Goal: Information Seeking & Learning: Learn about a topic

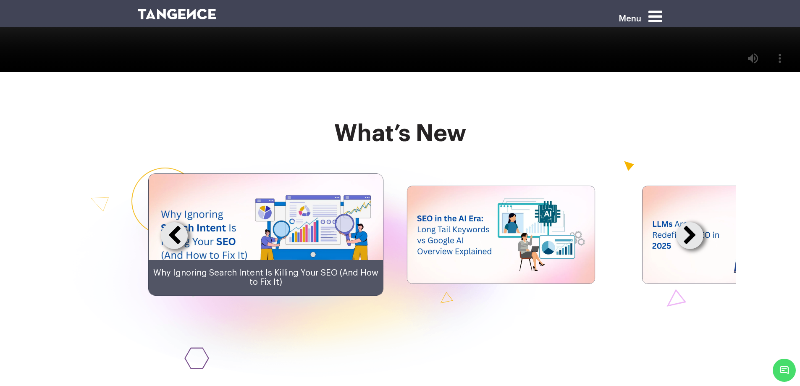
click at [652, 15] on div "Menu" at bounding box center [624, 20] width 77 height 26
click at [657, 15] on icon at bounding box center [656, 16] width 14 height 16
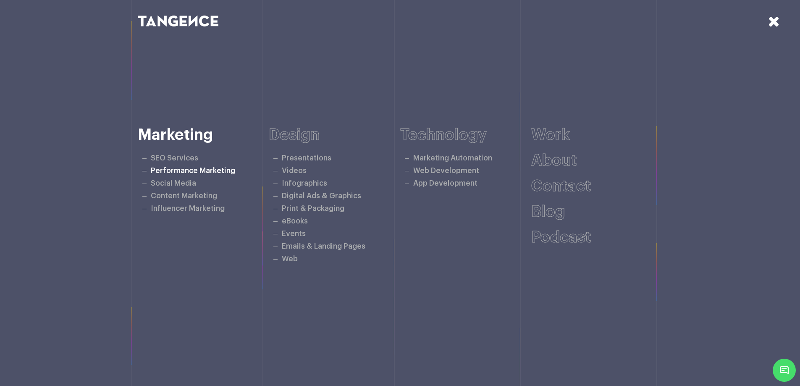
click at [173, 174] on link "Performance Marketing" at bounding box center [193, 170] width 84 height 7
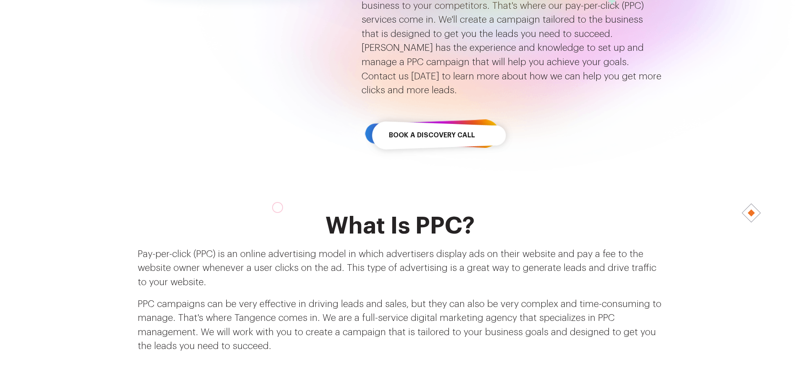
scroll to position [294, 0]
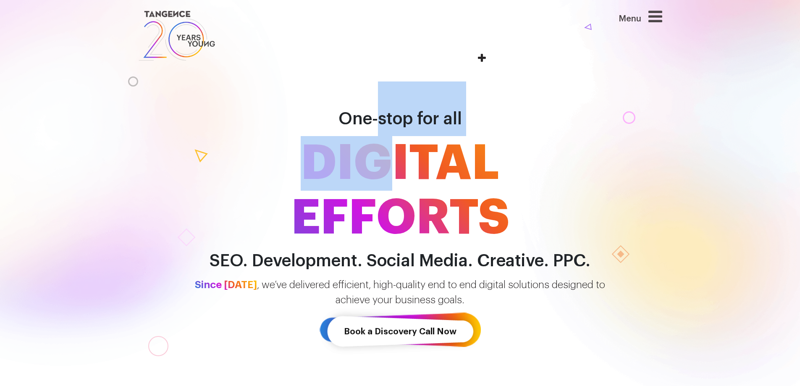
click at [394, 136] on h1 "One-stop for all DIGITAL EFFORTS" at bounding box center [400, 163] width 479 height 164
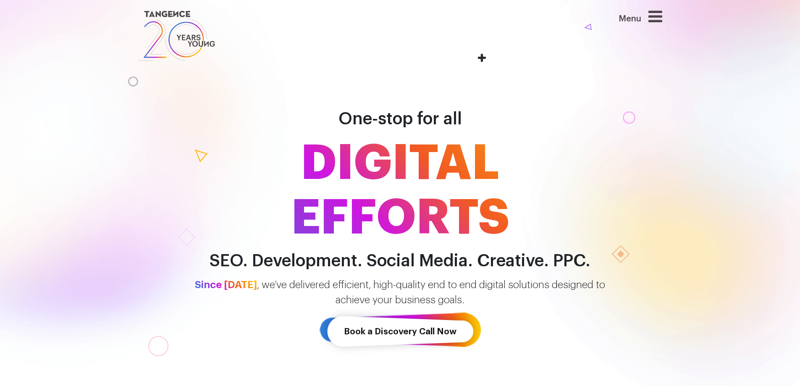
click at [259, 92] on h1 "One-stop for all DIGITAL EFFORTS" at bounding box center [400, 163] width 479 height 164
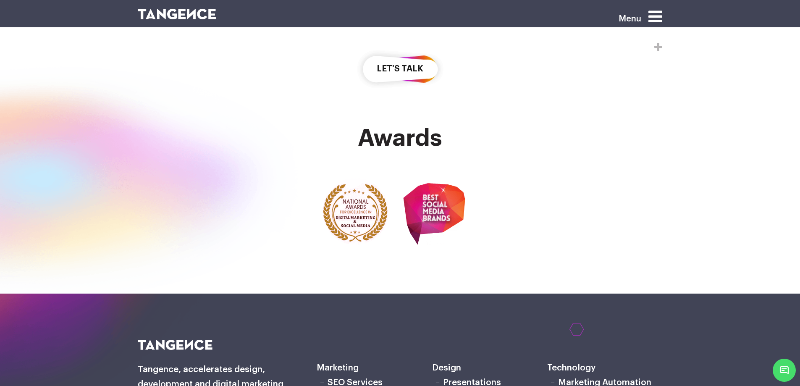
scroll to position [2133, 0]
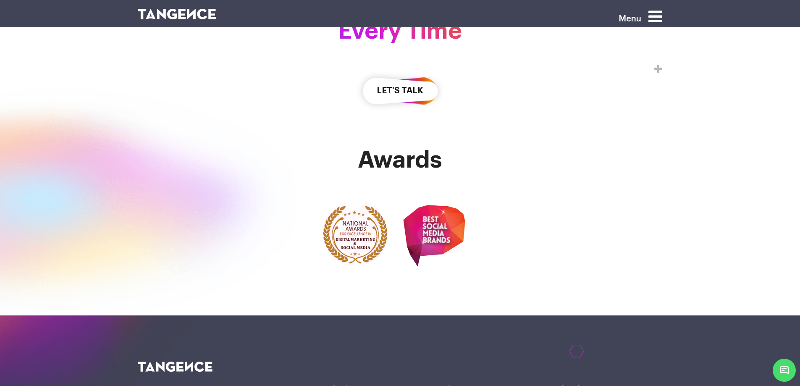
scroll to position [2175, 0]
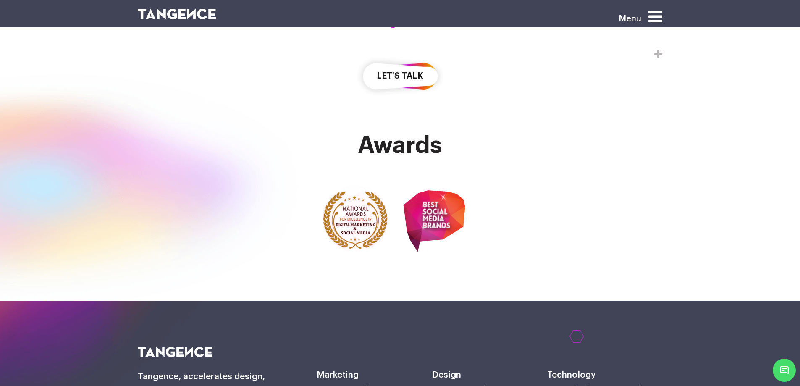
drag, startPoint x: 316, startPoint y: 144, endPoint x: 75, endPoint y: 128, distance: 241.2
drag, startPoint x: 298, startPoint y: 124, endPoint x: 133, endPoint y: 126, distance: 165.1
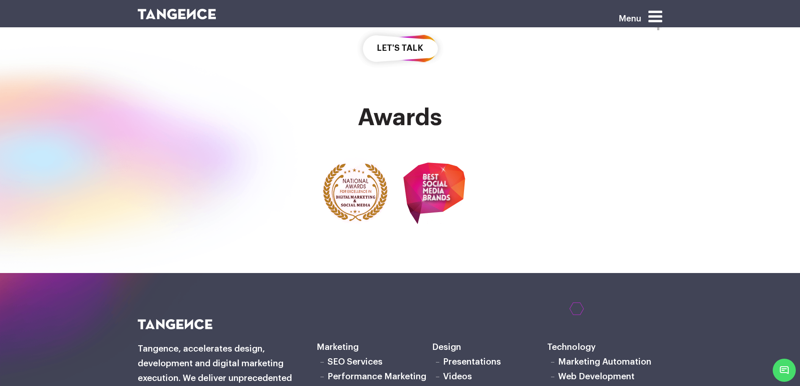
scroll to position [2259, 0]
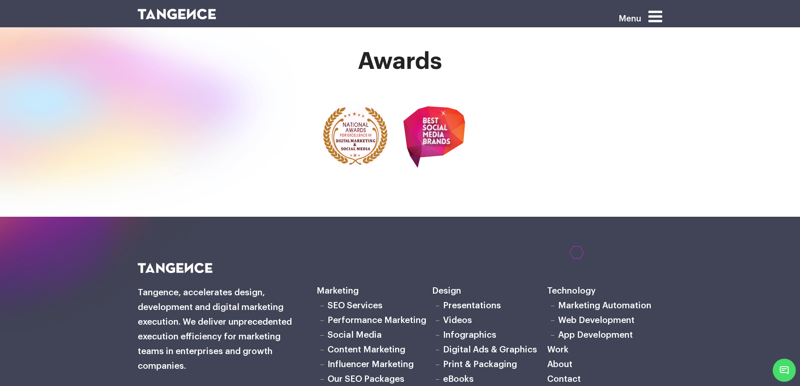
drag, startPoint x: 229, startPoint y: 174, endPoint x: 464, endPoint y: 236, distance: 242.8
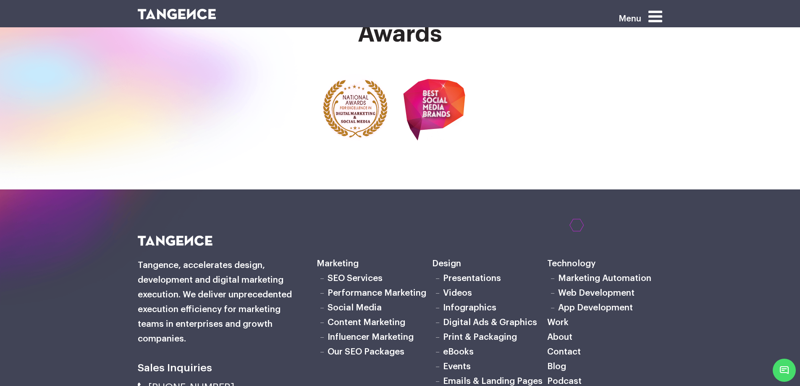
scroll to position [2301, 0]
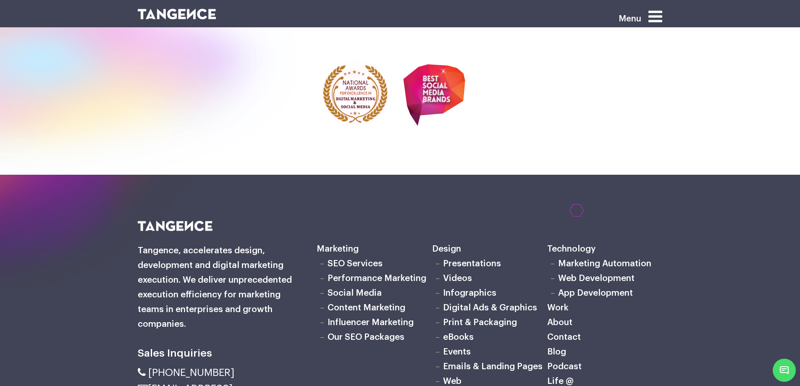
drag, startPoint x: 224, startPoint y: 131, endPoint x: 644, endPoint y: 182, distance: 422.8
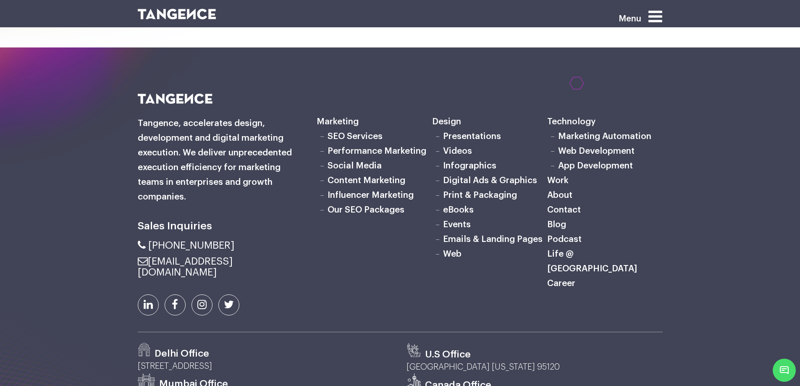
scroll to position [2469, 0]
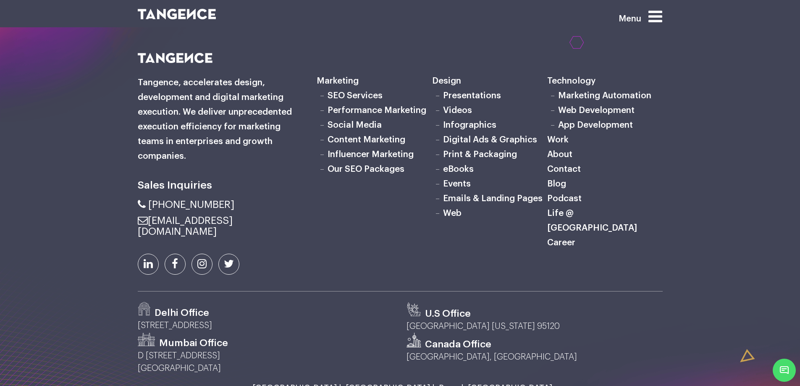
drag, startPoint x: 349, startPoint y: 80, endPoint x: 483, endPoint y: 152, distance: 151.7
drag, startPoint x: 258, startPoint y: 185, endPoint x: 545, endPoint y: 280, distance: 302.2
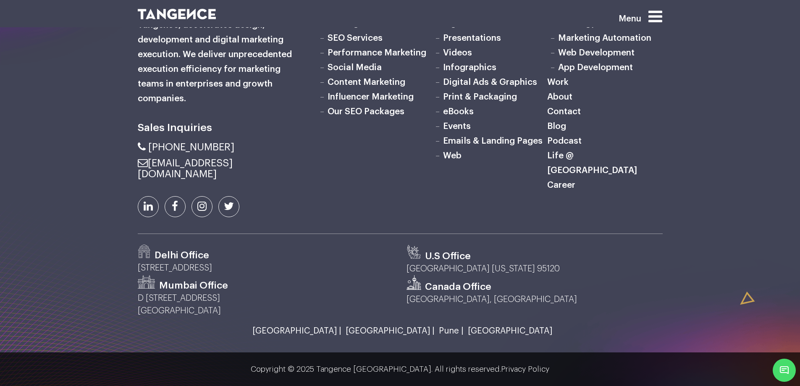
scroll to position [2595, 0]
click at [413, 234] on div "Marketing SEO Services Performance Marketing Social Media Content Marketing Inf…" at bounding box center [489, 114] width 358 height 239
click at [337, 57] on link "Performance Marketing" at bounding box center [377, 52] width 99 height 9
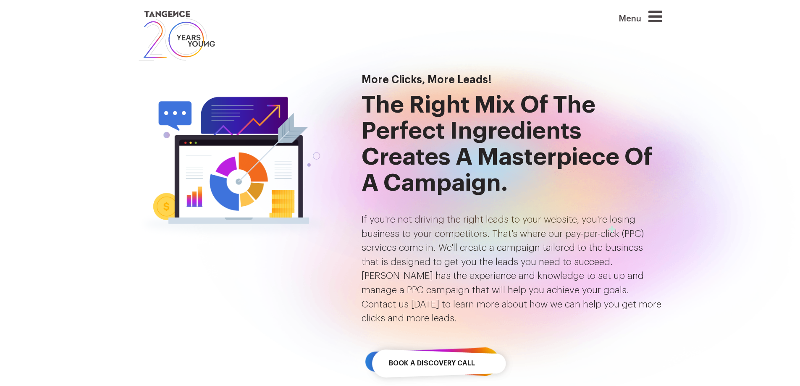
drag, startPoint x: 359, startPoint y: 98, endPoint x: 491, endPoint y: 263, distance: 211.6
click at [524, 206] on div at bounding box center [493, 180] width 504 height 266
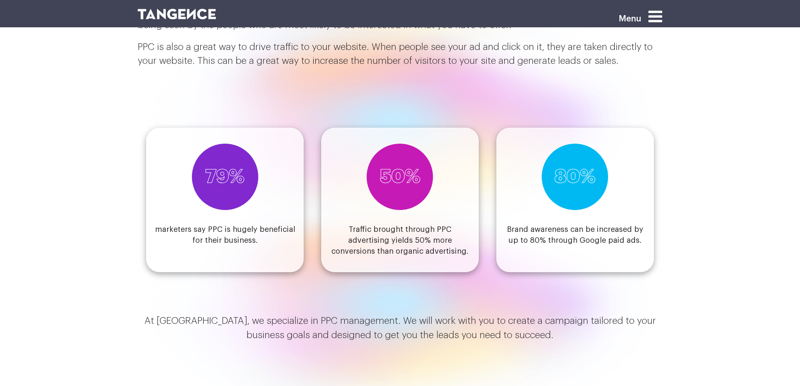
scroll to position [924, 0]
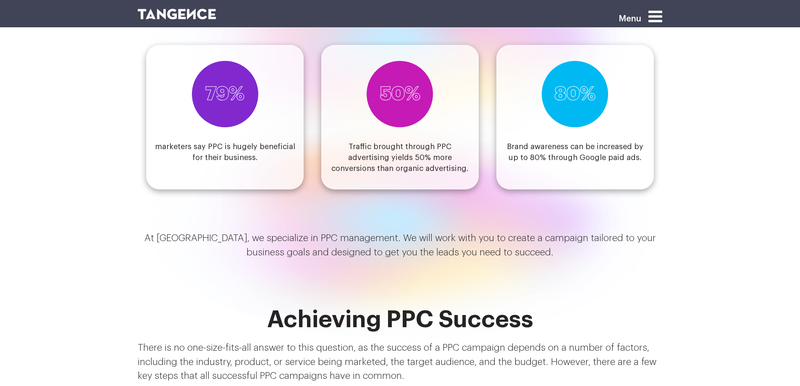
click at [385, 84] on h3 "50%" at bounding box center [400, 94] width 41 height 20
click at [184, 77] on div "79% marketers say PPC is hugely beneficial for their business." at bounding box center [225, 117] width 158 height 145
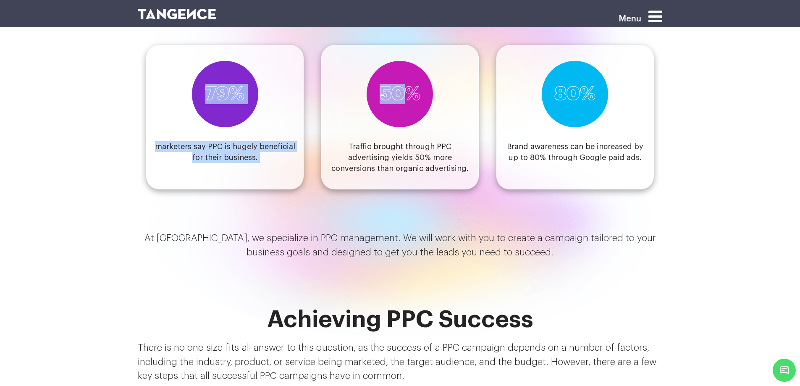
drag, startPoint x: 403, startPoint y: 76, endPoint x: 173, endPoint y: 58, distance: 230.9
click at [173, 60] on div "79% marketers say PPC is hugely beneficial for their business. 50% Traffic brou…" at bounding box center [400, 105] width 525 height 170
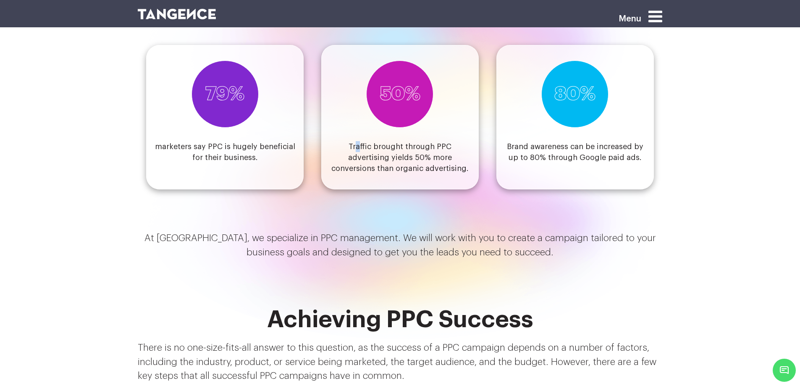
click at [339, 125] on div "50% Traffic brought through PPC advertising yields 50% more conversions than or…" at bounding box center [400, 117] width 158 height 145
